Goal: Check status

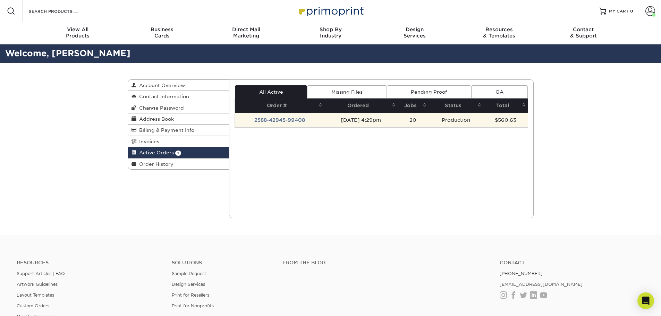
click at [285, 120] on td "2588-42945-99408" at bounding box center [280, 120] width 90 height 15
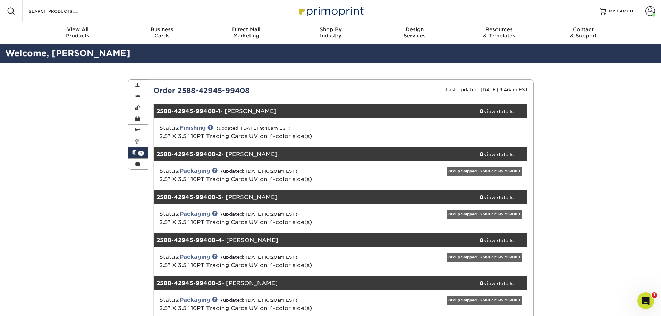
click at [139, 154] on span "1" at bounding box center [141, 153] width 6 height 5
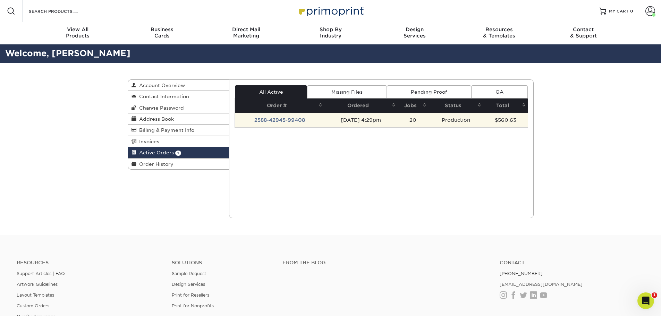
click at [387, 118] on td "[DATE] 4:29pm" at bounding box center [360, 120] width 73 height 15
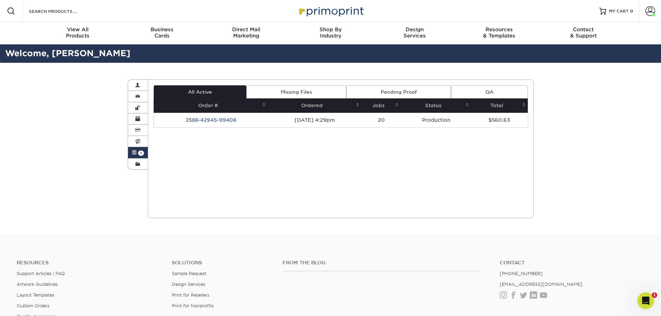
click at [649, 301] on icon "Open Intercom Messenger" at bounding box center [645, 300] width 11 height 11
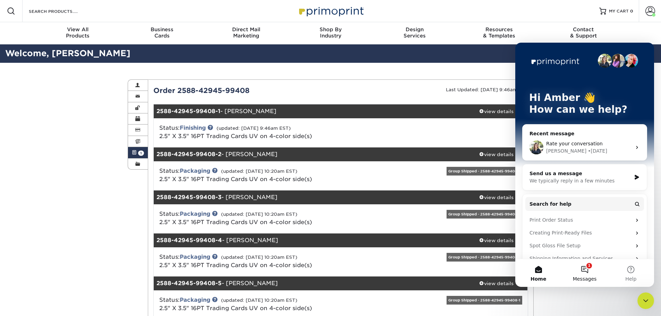
click at [584, 269] on button "1 Messages" at bounding box center [584, 273] width 46 height 28
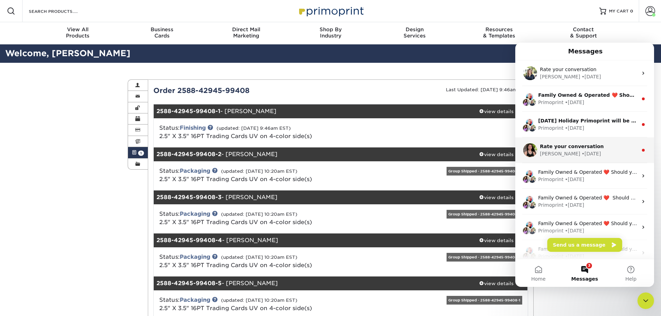
click at [602, 150] on div "Rate your conversation" at bounding box center [589, 146] width 98 height 7
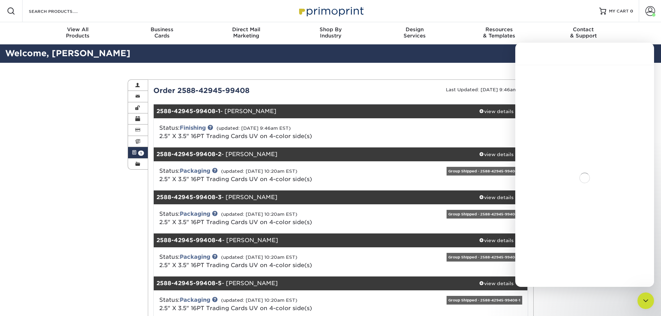
scroll to position [19, 0]
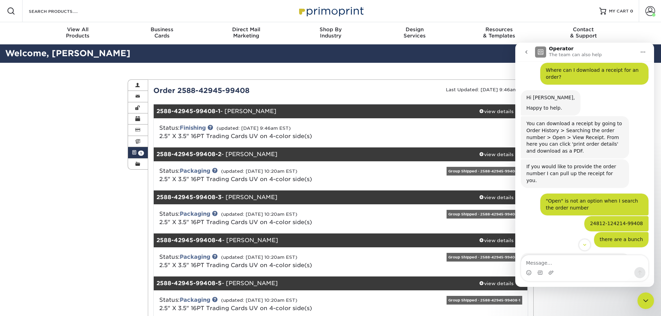
click at [525, 51] on icon "go back" at bounding box center [527, 52] width 6 height 6
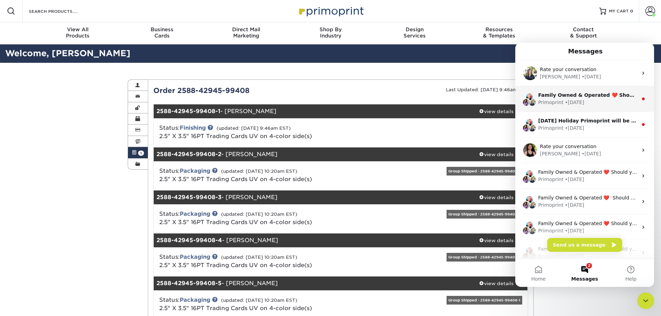
click at [573, 103] on div "• 49w ago" at bounding box center [574, 102] width 19 height 7
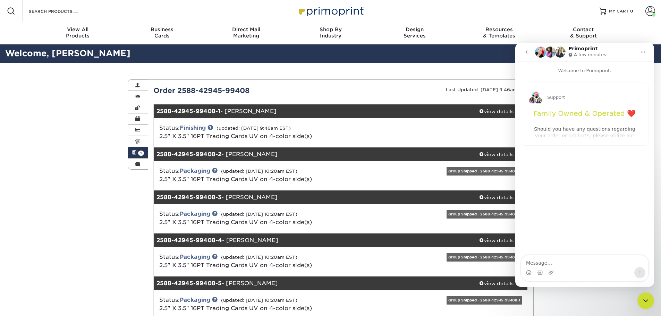
click at [523, 52] on button "go back" at bounding box center [526, 51] width 13 height 13
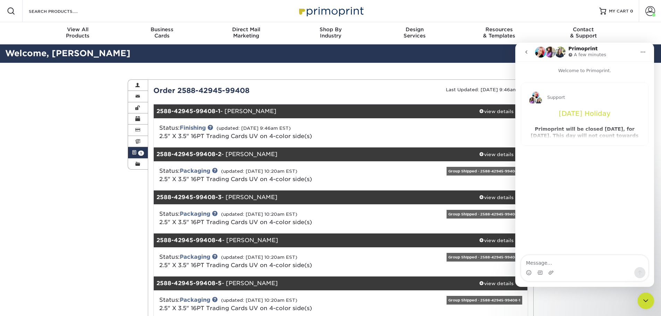
click at [526, 52] on icon "go back" at bounding box center [526, 51] width 2 height 3
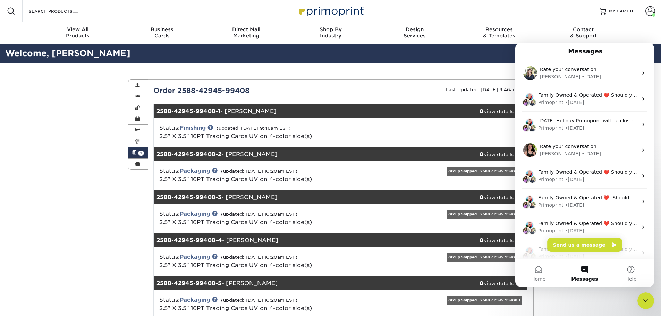
click at [648, 301] on icon "Close Intercom Messenger" at bounding box center [646, 301] width 8 height 8
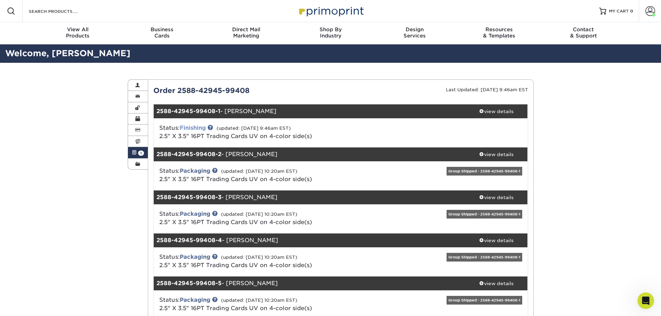
click at [200, 126] on link "Finishing" at bounding box center [193, 128] width 26 height 7
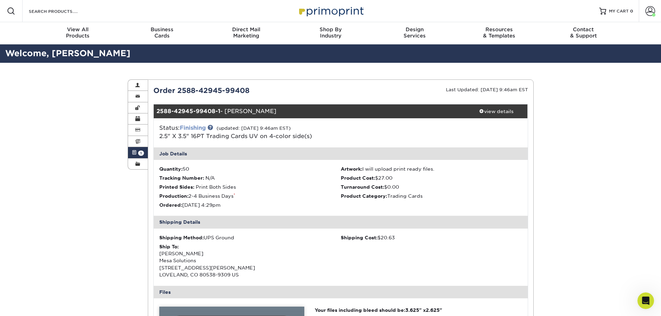
click at [200, 126] on link "Finishing" at bounding box center [193, 128] width 26 height 7
